Goal: Task Accomplishment & Management: Manage account settings

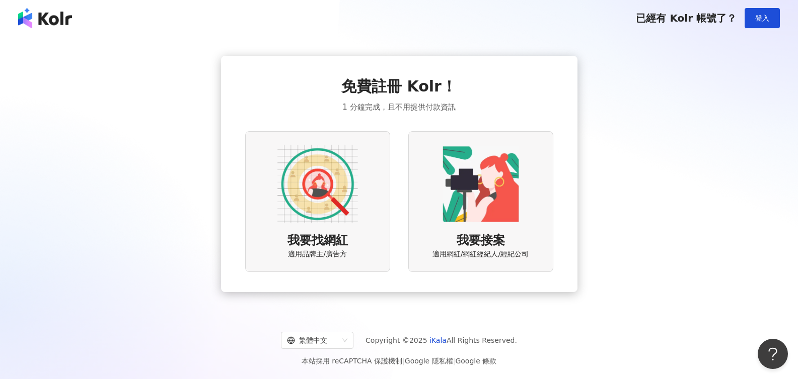
click at [478, 223] on img at bounding box center [480, 184] width 81 height 81
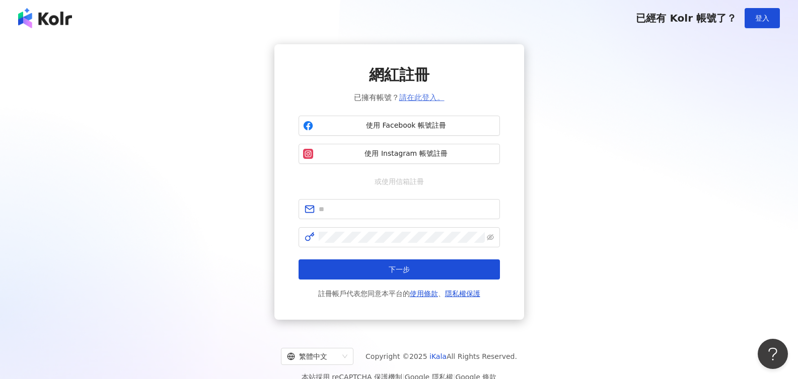
scroll to position [3, 0]
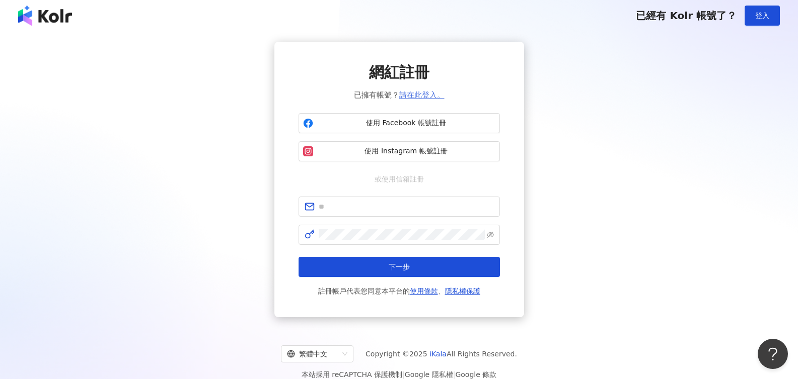
click at [417, 96] on link "請在此登入。" at bounding box center [421, 95] width 45 height 9
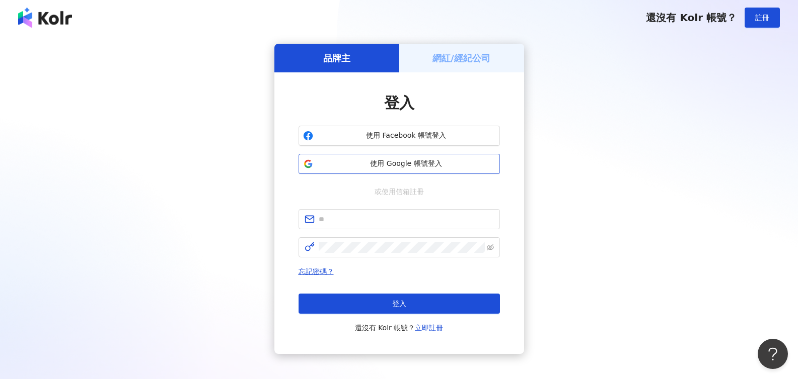
click at [401, 172] on div "登入 使用 Facebook 帳號登入 使用 Google 帳號登入 或使用信箱註冊 忘記密碼？ 登入 還沒有 Kolr 帳號？ 立即註冊" at bounding box center [398, 214] width 201 height 242
click at [400, 164] on span "使用 Google 帳號登入" at bounding box center [406, 164] width 178 height 10
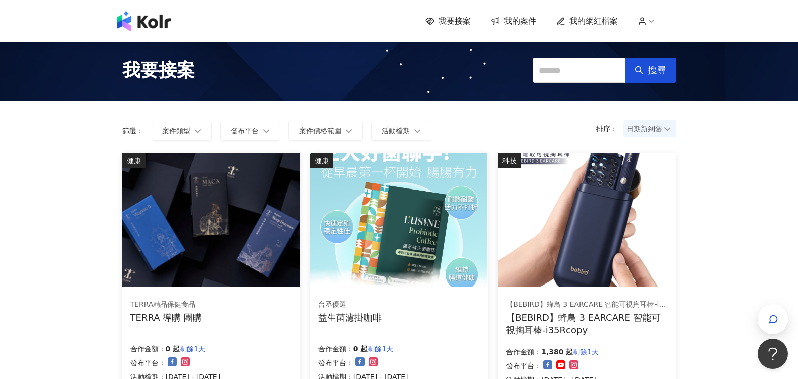
click at [591, 21] on span "我的網紅檔案" at bounding box center [593, 21] width 48 height 11
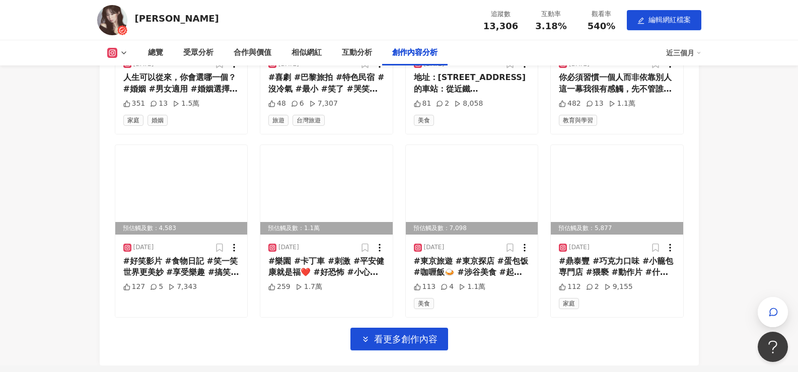
scroll to position [3095, 0]
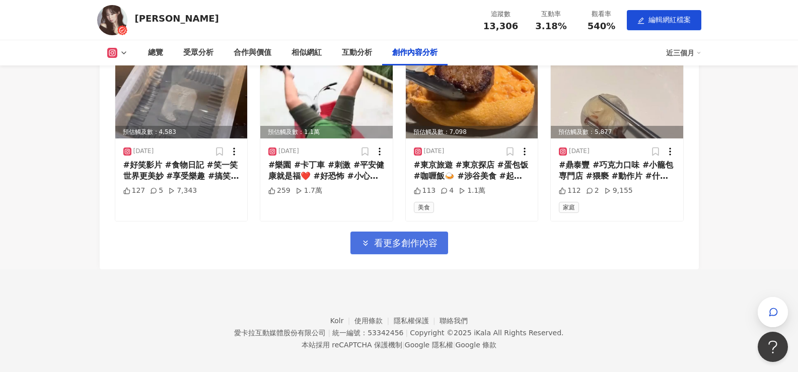
click at [392, 244] on button "看更多創作內容" at bounding box center [399, 242] width 98 height 23
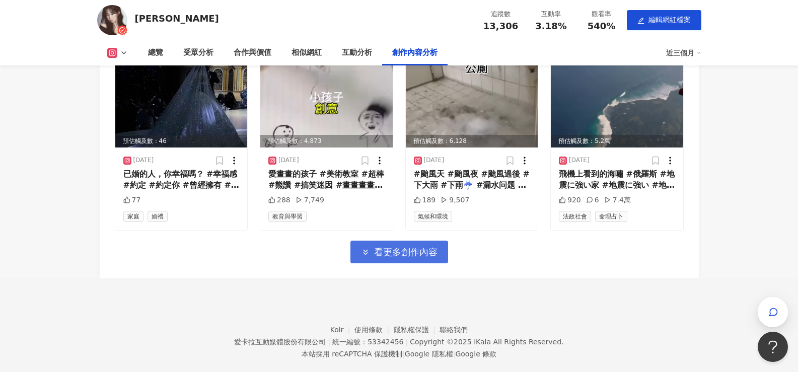
click at [392, 258] on span "看更多創作內容" at bounding box center [405, 252] width 63 height 11
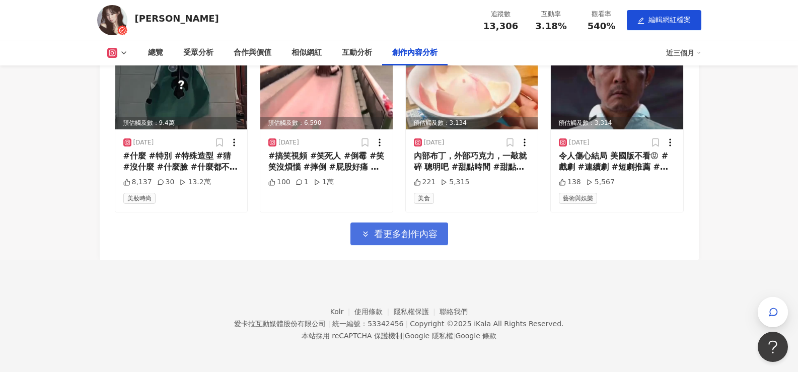
click at [392, 231] on span "看更多創作內容" at bounding box center [405, 233] width 63 height 11
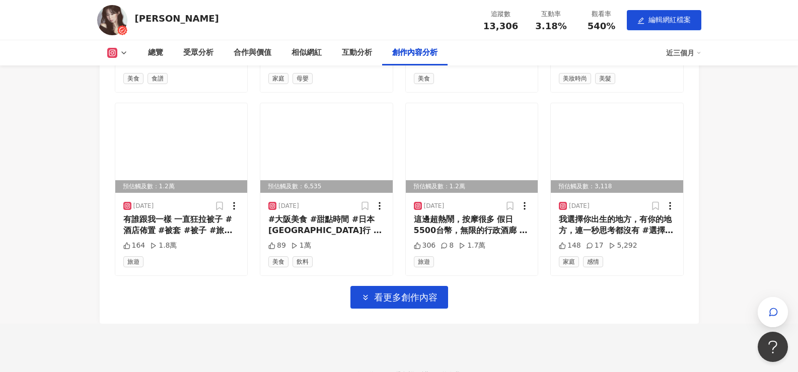
scroll to position [4729, 0]
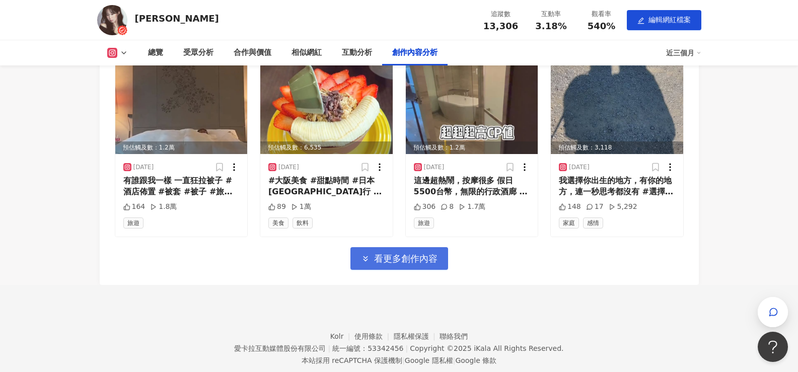
click at [408, 264] on span "看更多創作內容" at bounding box center [405, 258] width 63 height 11
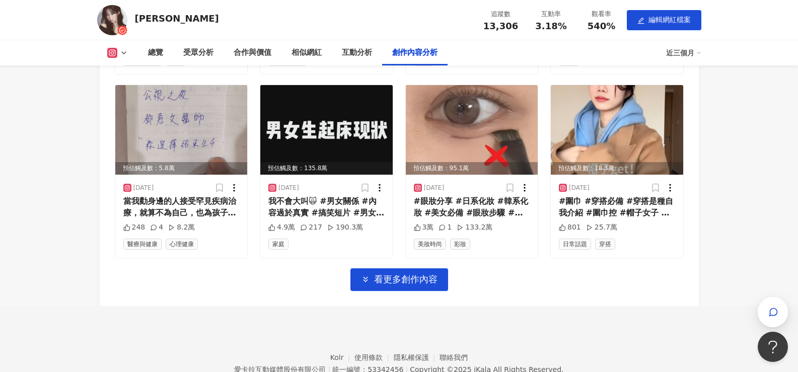
click at [414, 291] on button "看更多創作內容" at bounding box center [399, 279] width 98 height 23
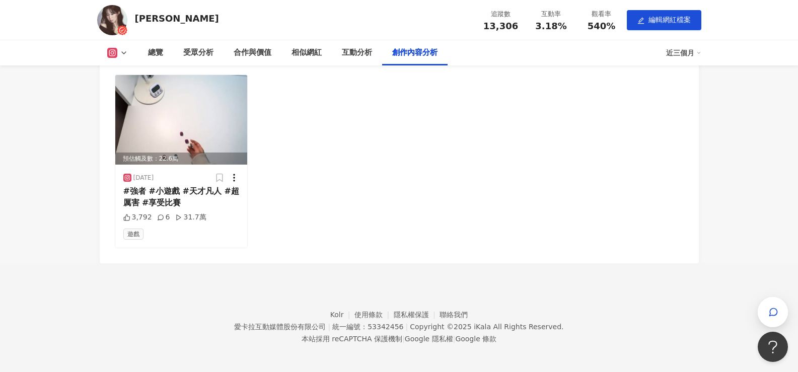
scroll to position [5830, 0]
